Goal: Task Accomplishment & Management: Manage account settings

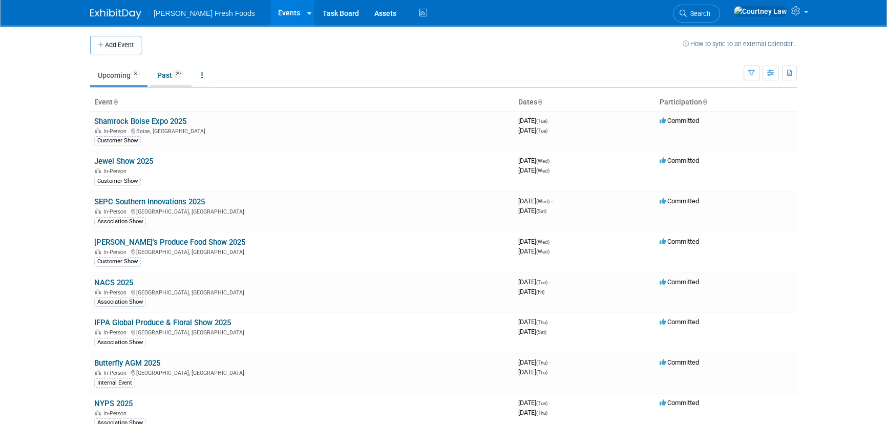
click at [182, 79] on link "Past 29" at bounding box center [170, 75] width 42 height 19
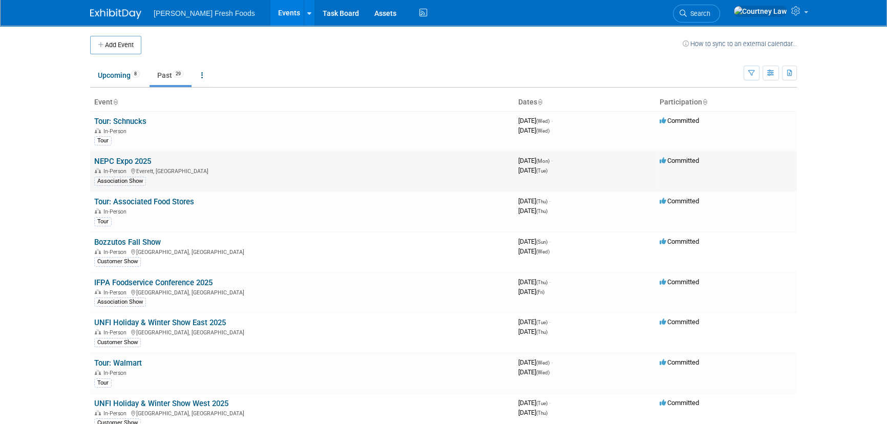
click at [115, 164] on link "NEPC Expo 2025" at bounding box center [122, 161] width 57 height 9
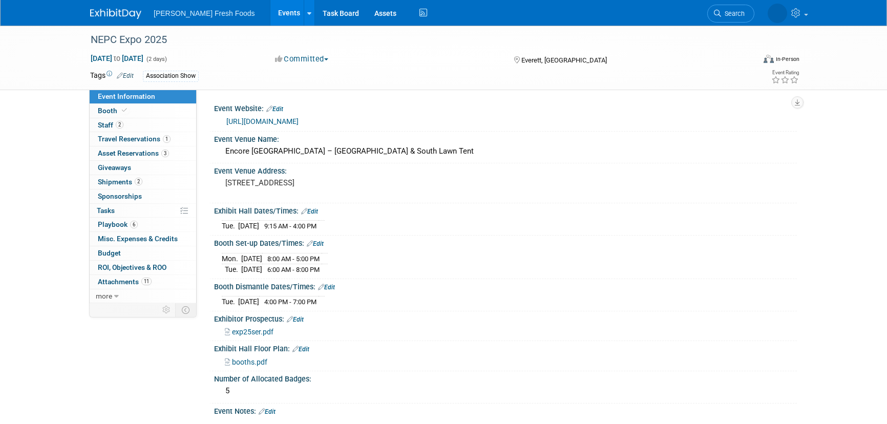
select select "Advanced Warehouse"
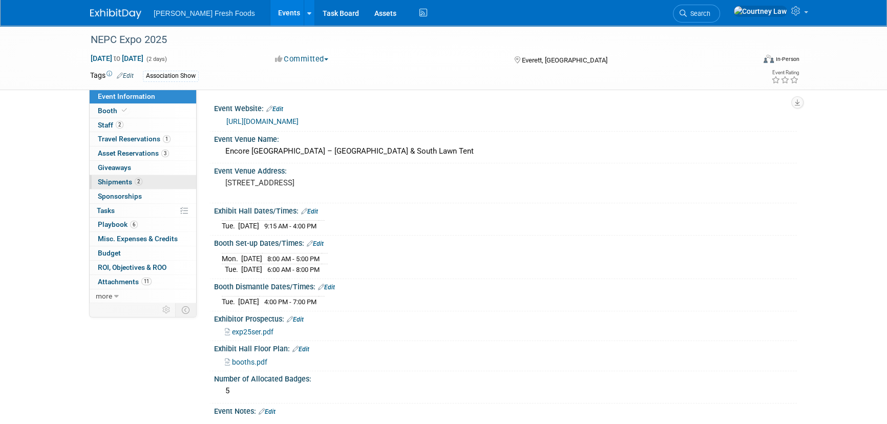
click at [105, 186] on link "2 Shipments 2" at bounding box center [143, 182] width 106 height 14
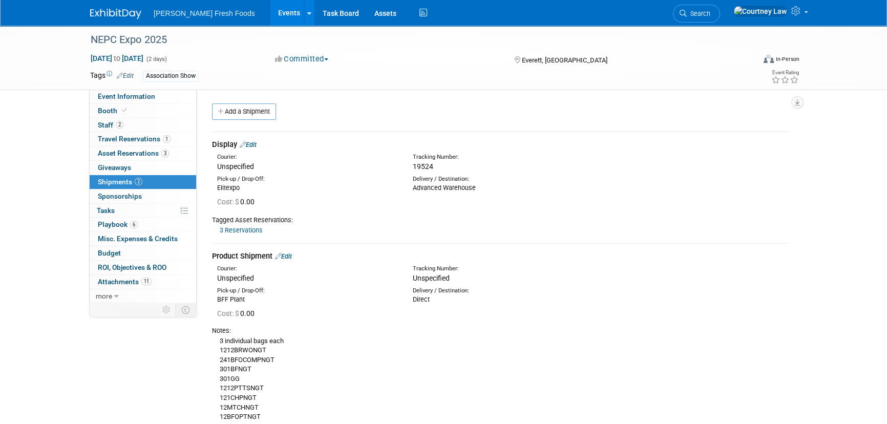
click at [245, 144] on icon at bounding box center [243, 144] width 6 height 7
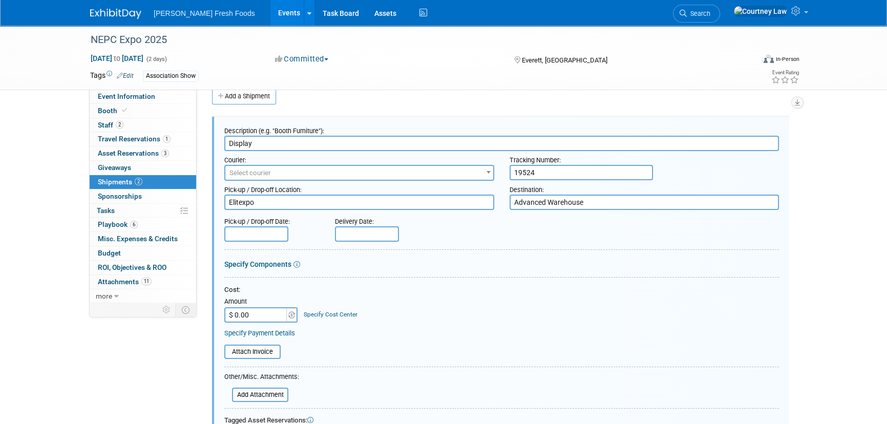
drag, startPoint x: 260, startPoint y: 306, endPoint x: 260, endPoint y: 312, distance: 6.7
click at [260, 308] on td "Amount $ 0.00" at bounding box center [261, 309] width 74 height 28
click at [260, 312] on input "$ 0.00" at bounding box center [256, 314] width 64 height 15
type input "$ 575.65"
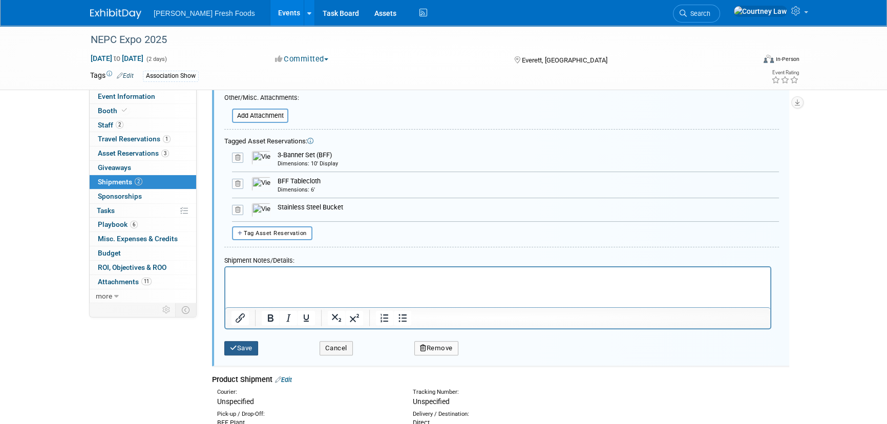
click at [237, 348] on button "Save" at bounding box center [241, 348] width 34 height 14
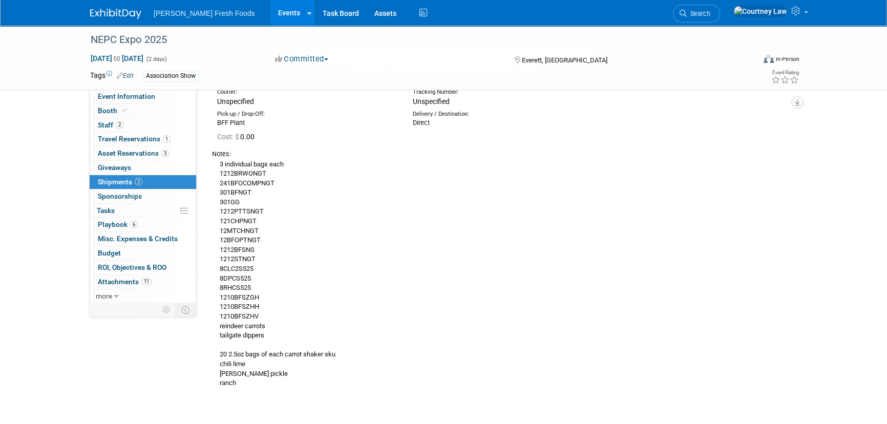
scroll to position [15, 0]
